Goal: Information Seeking & Learning: Learn about a topic

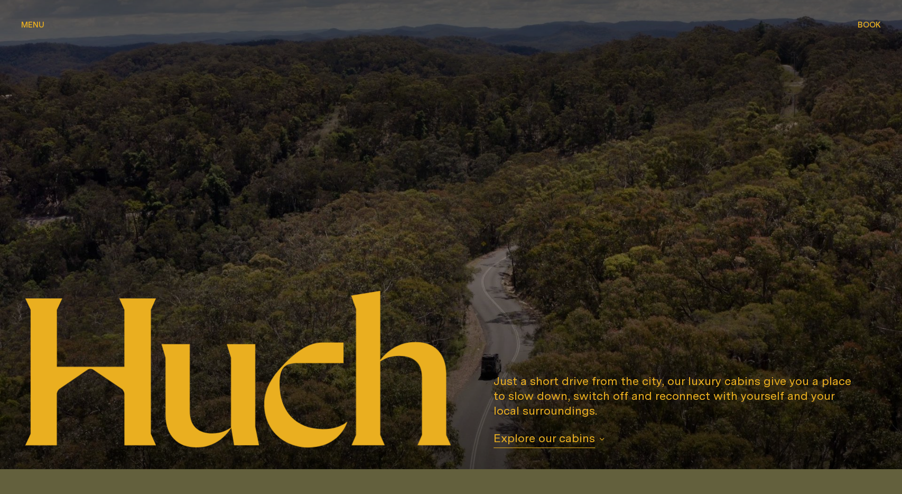
click at [35, 26] on span "Menu" at bounding box center [32, 25] width 23 height 8
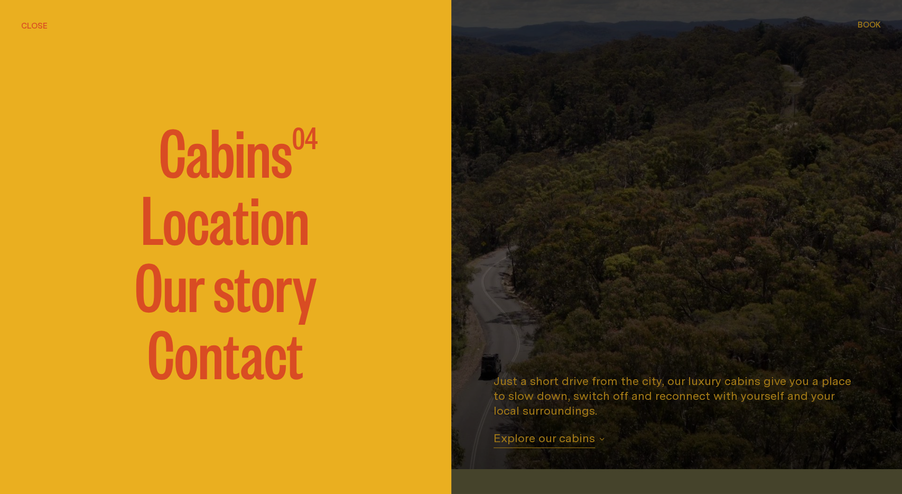
click at [273, 146] on span "Cabins" at bounding box center [225, 149] width 133 height 63
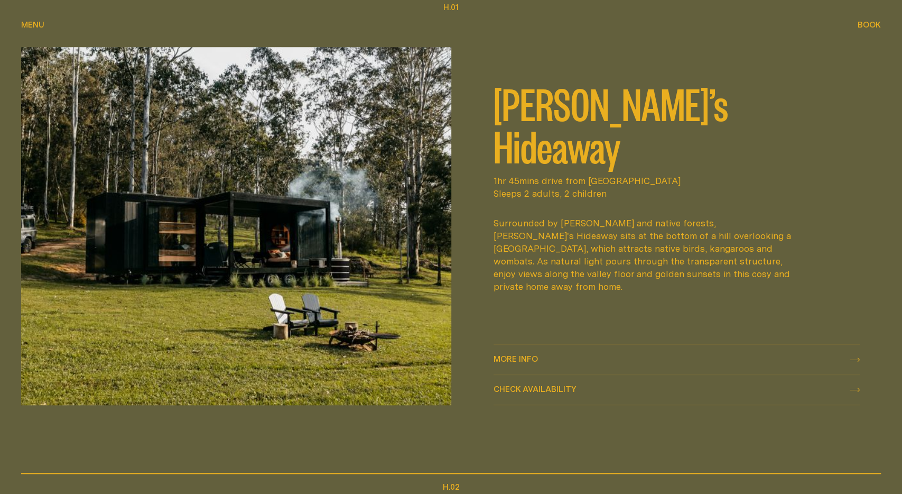
scroll to position [543, 0]
click at [529, 358] on span "More info" at bounding box center [516, 359] width 44 height 8
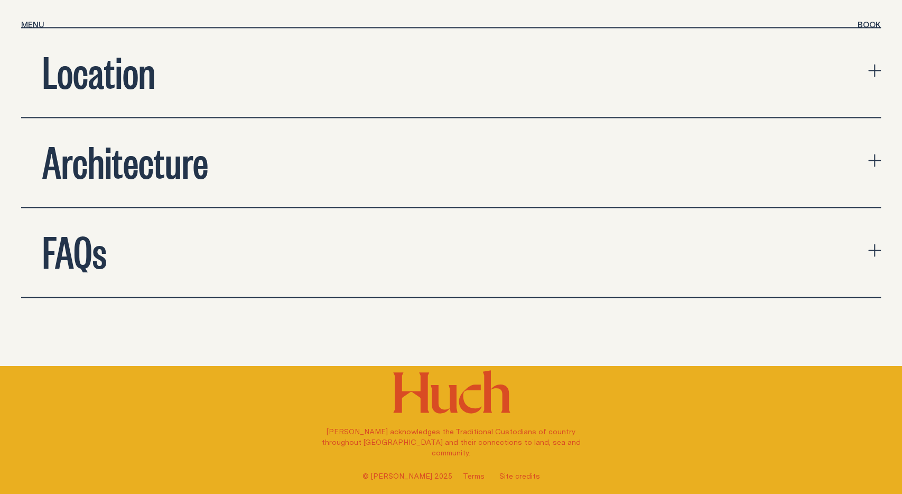
scroll to position [3683, 0]
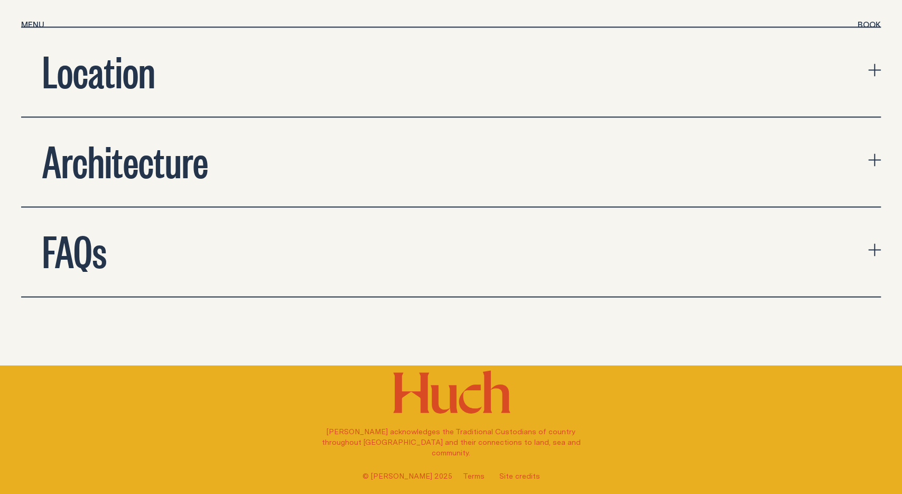
click at [469, 27] on button "Location" at bounding box center [451, 71] width 860 height 89
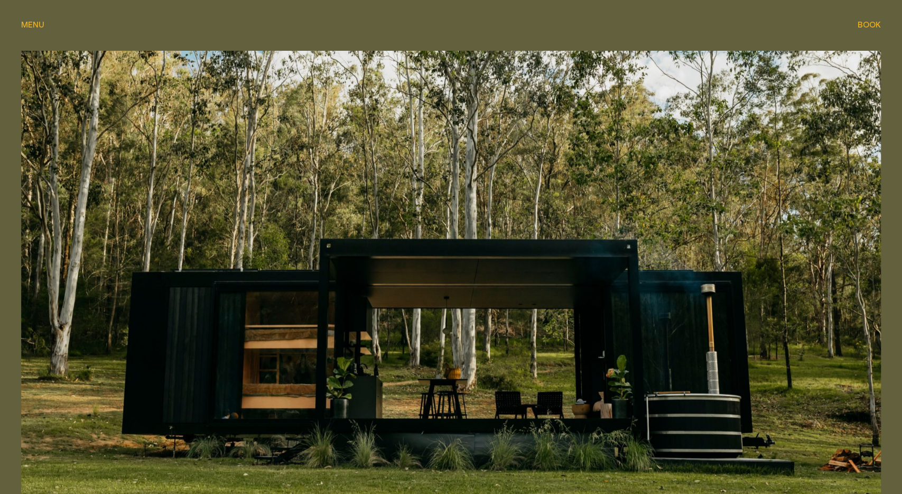
scroll to position [0, 0]
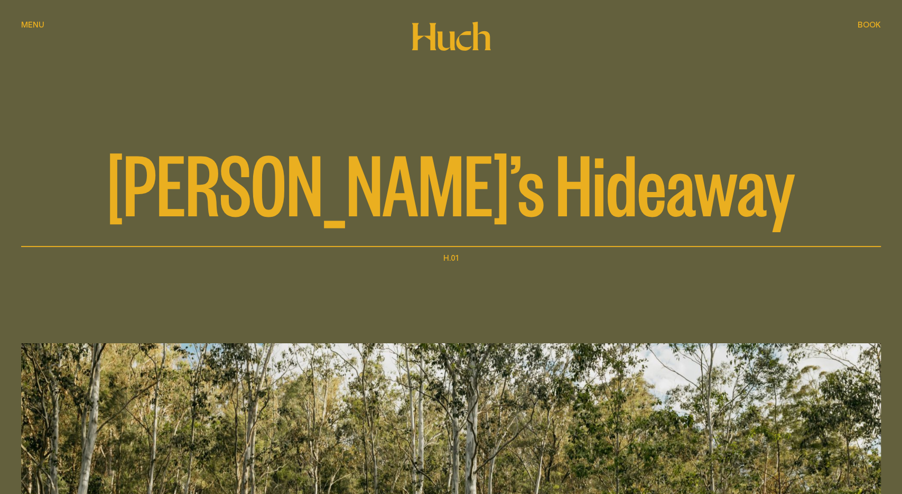
click at [30, 19] on div "Menu Menu" at bounding box center [32, 25] width 23 height 13
click at [32, 28] on span "Menu" at bounding box center [32, 25] width 23 height 8
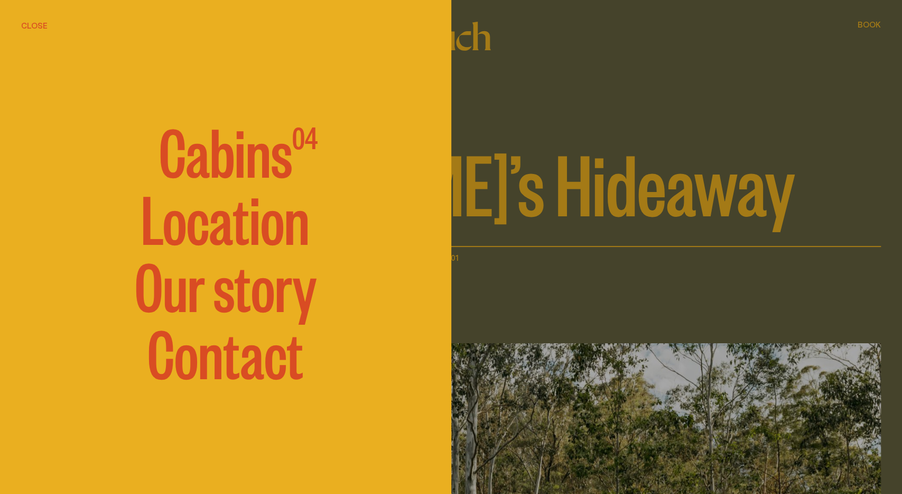
click at [42, 19] on div "Close" at bounding box center [225, 15] width 451 height 30
